Goal: Transaction & Acquisition: Purchase product/service

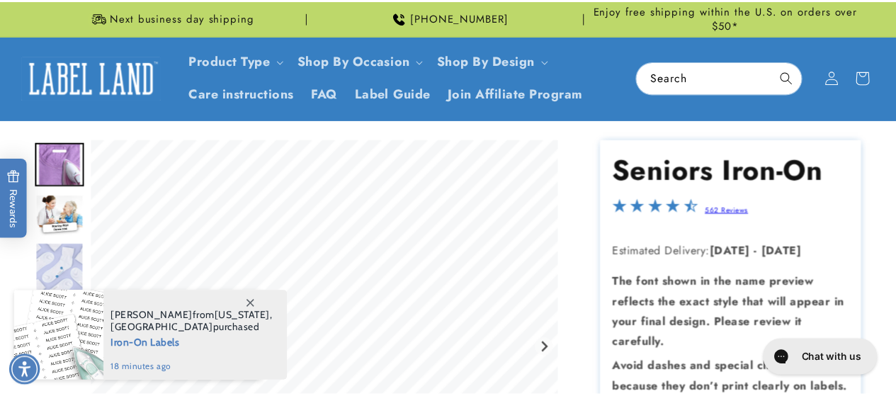
scroll to position [213, 0]
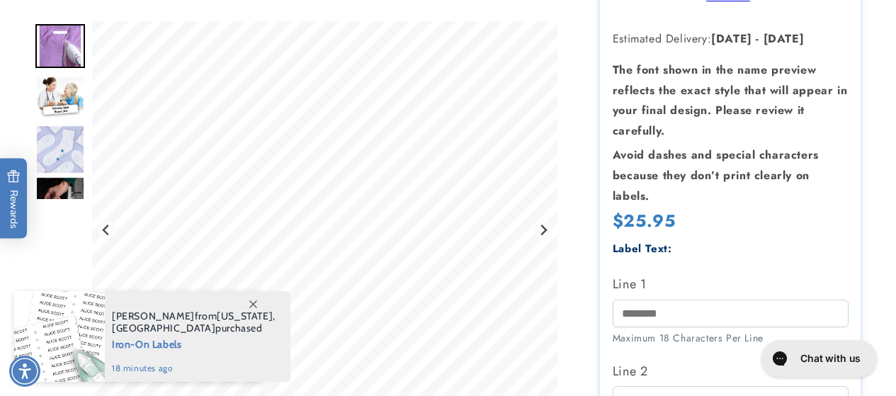
click at [254, 298] on span at bounding box center [253, 304] width 26 height 26
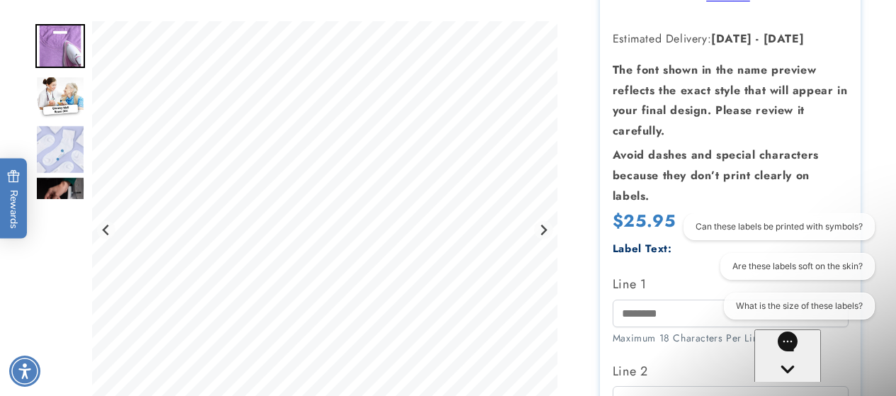
scroll to position [0, 0]
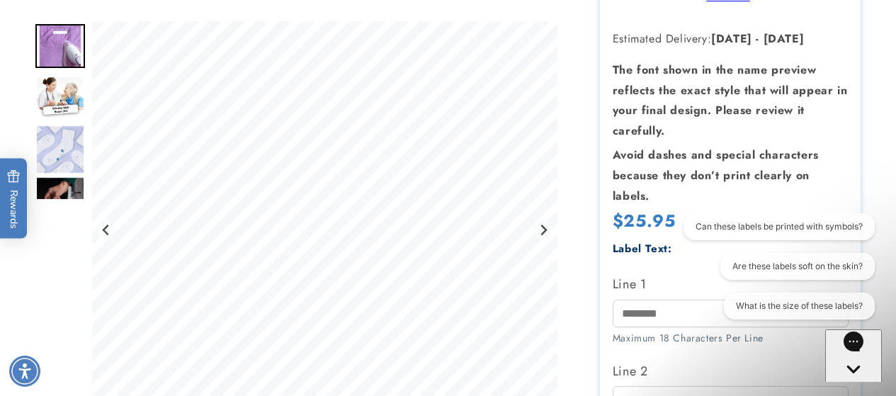
click at [61, 91] on img "Go to slide 2" at bounding box center [60, 98] width 50 height 44
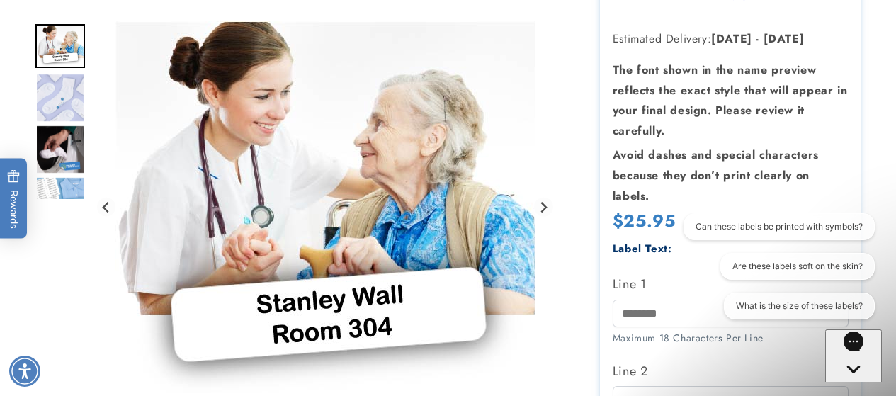
click at [58, 141] on img "Go to slide 4" at bounding box center [60, 150] width 50 height 50
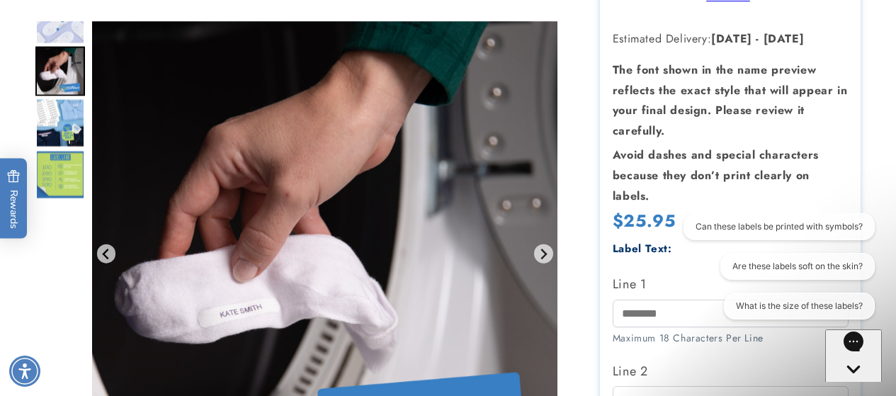
click at [55, 171] on img "Go to slide 6" at bounding box center [60, 175] width 50 height 50
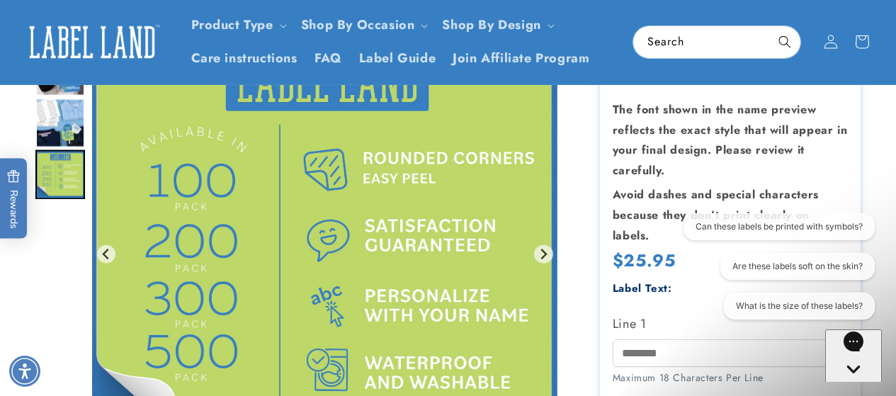
scroll to position [142, 0]
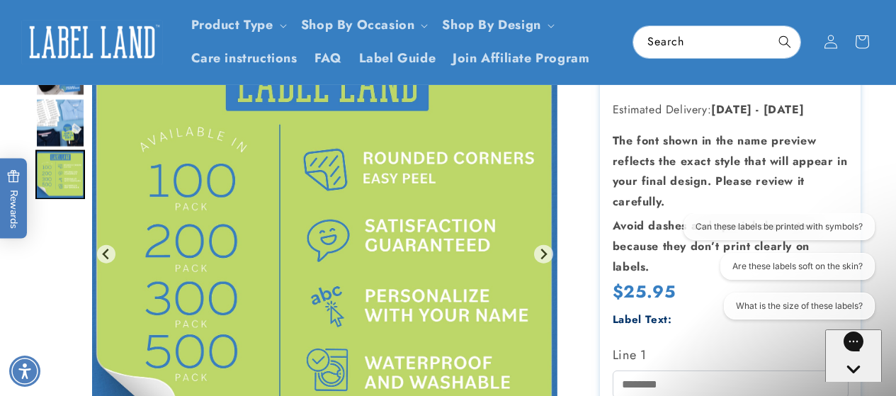
click at [863, 387] on div "Gorgias live chat" at bounding box center [853, 396] width 45 height 18
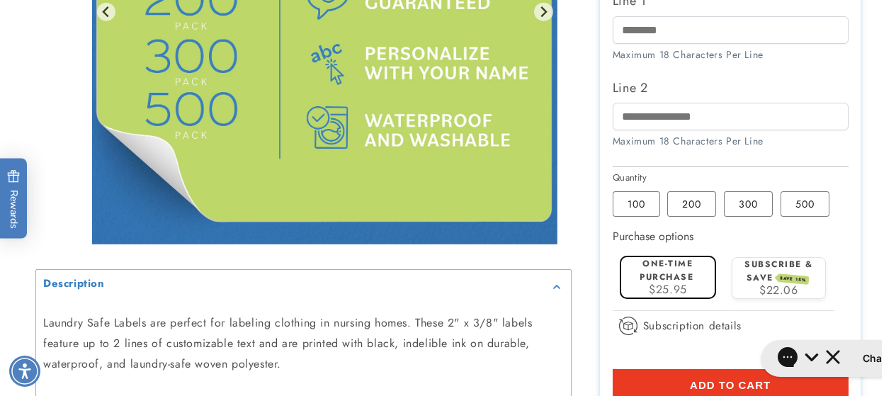
scroll to position [567, 0]
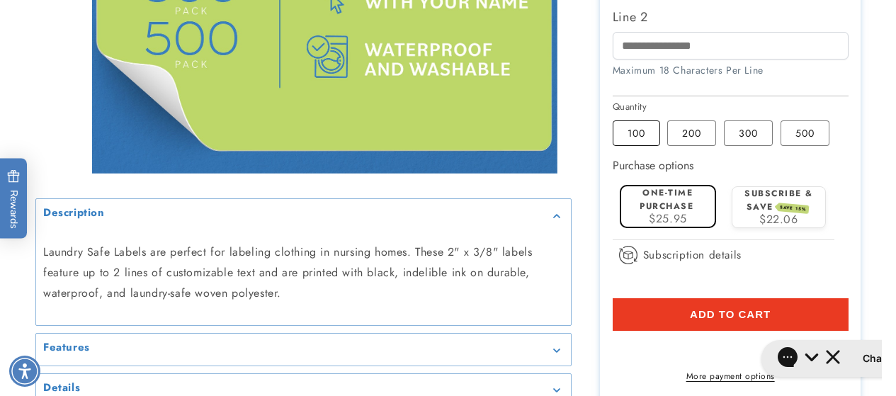
click at [637, 126] on label "100 Variant sold out or unavailable" at bounding box center [636, 133] width 47 height 26
